Goal: Task Accomplishment & Management: Use online tool/utility

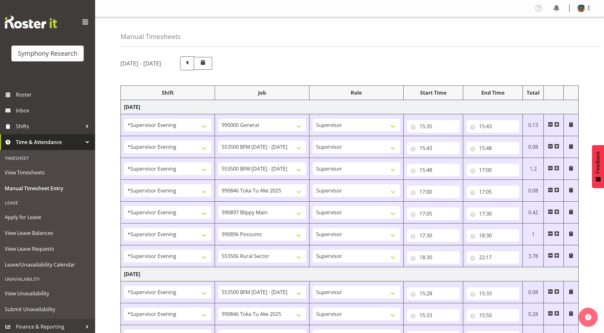
select select "4583"
select select "743"
select select "4583"
select select "10242"
select select "4583"
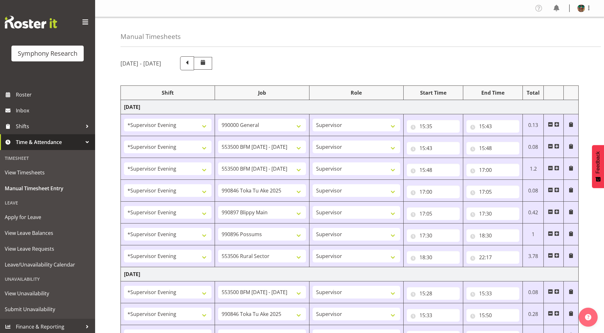
select select "10242"
select select "4583"
select select "9426"
select select "4583"
select select "10631"
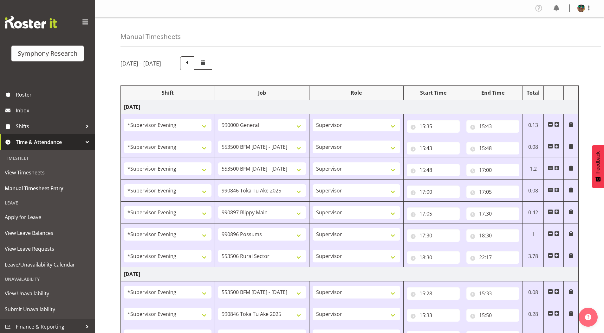
select select "4583"
select select "10633"
select select "4583"
select select "10587"
select select "4583"
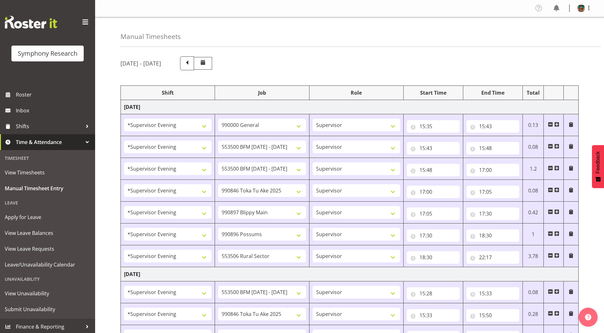
select select "10242"
select select "4583"
select select "9426"
select select "4583"
select select "10242"
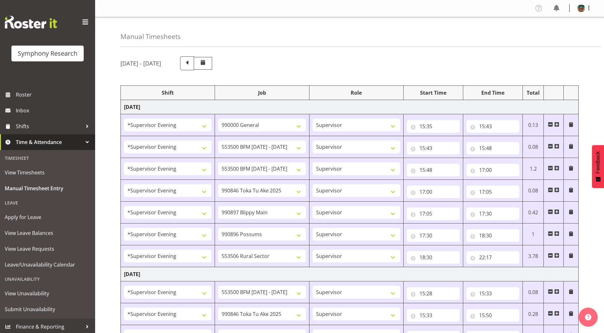
select select "4583"
select select "10633"
select select "4583"
select select "10631"
select select "4583"
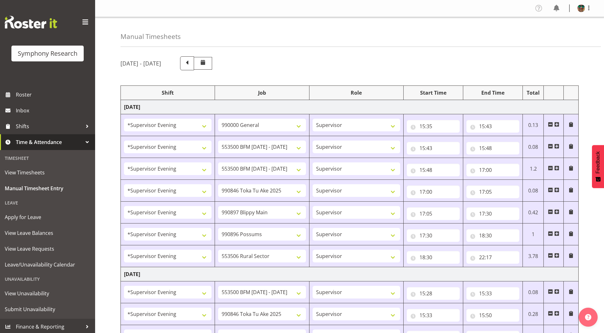
select select "10587"
select select "4583"
select select "10631"
select select "4583"
select select "10242"
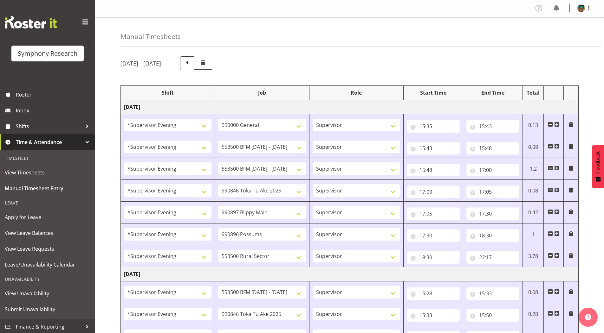
select select "4583"
select select "9426"
select select "4583"
select select "10242"
select select "4583"
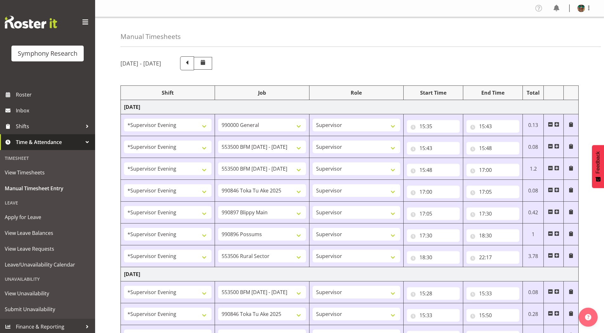
select select "10633"
select select "4583"
select select "10587"
select select "4583"
select select "743"
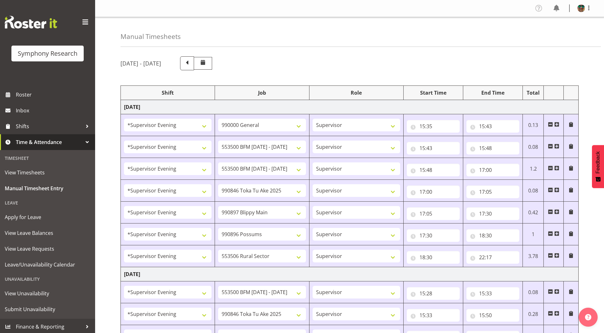
select select "4583"
select select "10242"
select select "4583"
select select "9426"
select select "4583"
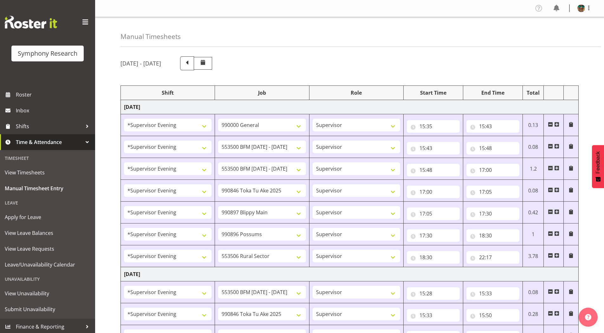
select select "10633"
select select "4583"
select select "10575"
select select "4583"
select select "10587"
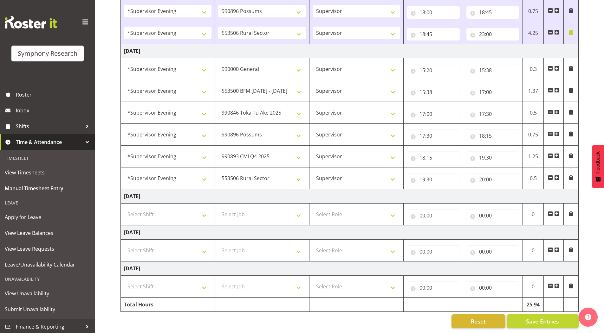
scroll to position [519, 0]
click at [480, 176] on input "20:00" at bounding box center [492, 179] width 53 height 13
drag, startPoint x: 504, startPoint y: 190, endPoint x: 501, endPoint y: 186, distance: 5.0
click at [504, 190] on select "00 01 02 03 04 05 06 07 08 09 10 11 12 13 14 15 16 17 18 19 20 21 22 23" at bounding box center [509, 196] width 14 height 13
select select "22"
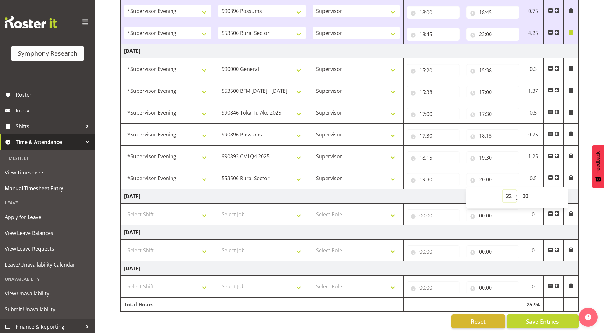
click at [502, 190] on select "00 01 02 03 04 05 06 07 08 09 10 11 12 13 14 15 16 17 18 19 20 21 22 23" at bounding box center [509, 196] width 14 height 13
type input "22:00"
drag, startPoint x: 527, startPoint y: 190, endPoint x: 517, endPoint y: 145, distance: 45.4
click at [527, 190] on select "00 01 02 03 04 05 06 07 08 09 10 11 12 13 14 15 16 17 18 19 20 21 22 23 24 25 2…" at bounding box center [526, 196] width 14 height 13
select select "30"
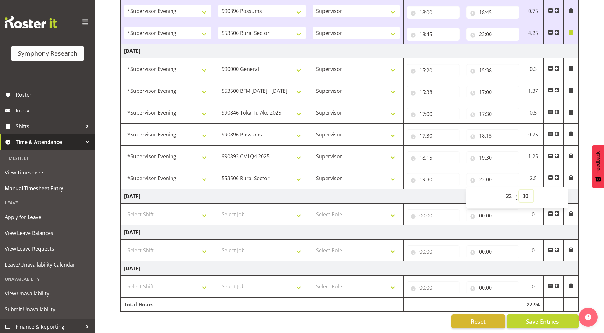
click at [519, 190] on select "00 01 02 03 04 05 06 07 08 09 10 11 12 13 14 15 16 17 18 19 20 21 22 23 24 25 2…" at bounding box center [526, 196] width 14 height 13
type input "22:30"
click at [521, 317] on button "Save Entries" at bounding box center [543, 322] width 72 height 14
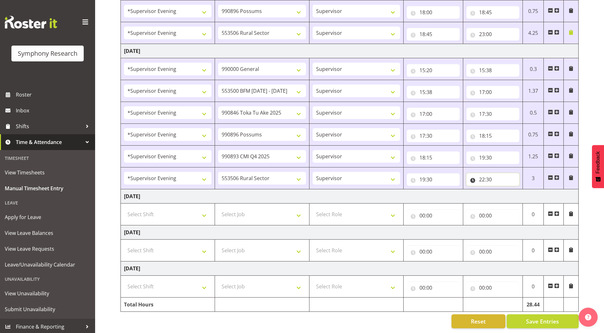
click at [492, 175] on input "22:30" at bounding box center [492, 179] width 53 height 13
click at [527, 191] on select "00 01 02 03 04 05 06 07 08 09 10 11 12 13 14 15 16 17 18 19 20 21 22 23 24 25 2…" at bounding box center [526, 196] width 14 height 13
select select "40"
click at [519, 190] on select "00 01 02 03 04 05 06 07 08 09 10 11 12 13 14 15 16 17 18 19 20 21 22 23 24 25 2…" at bounding box center [526, 196] width 14 height 13
type input "22:40"
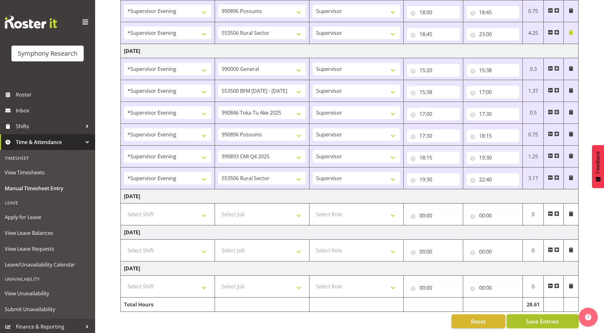
click at [527, 318] on span "Save Entries" at bounding box center [542, 322] width 33 height 8
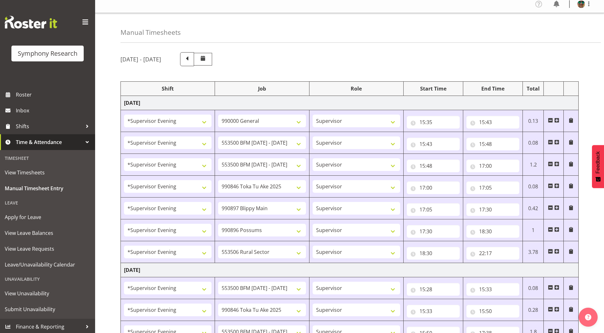
scroll to position [0, 0]
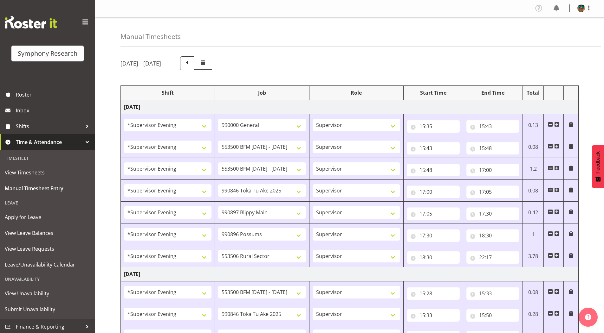
drag, startPoint x: 589, startPoint y: 9, endPoint x: 578, endPoint y: 22, distance: 16.6
click at [589, 9] on span at bounding box center [589, 8] width 8 height 8
click at [566, 29] on link "Log Out" at bounding box center [562, 33] width 61 height 11
